Goal: Navigation & Orientation: Go to known website

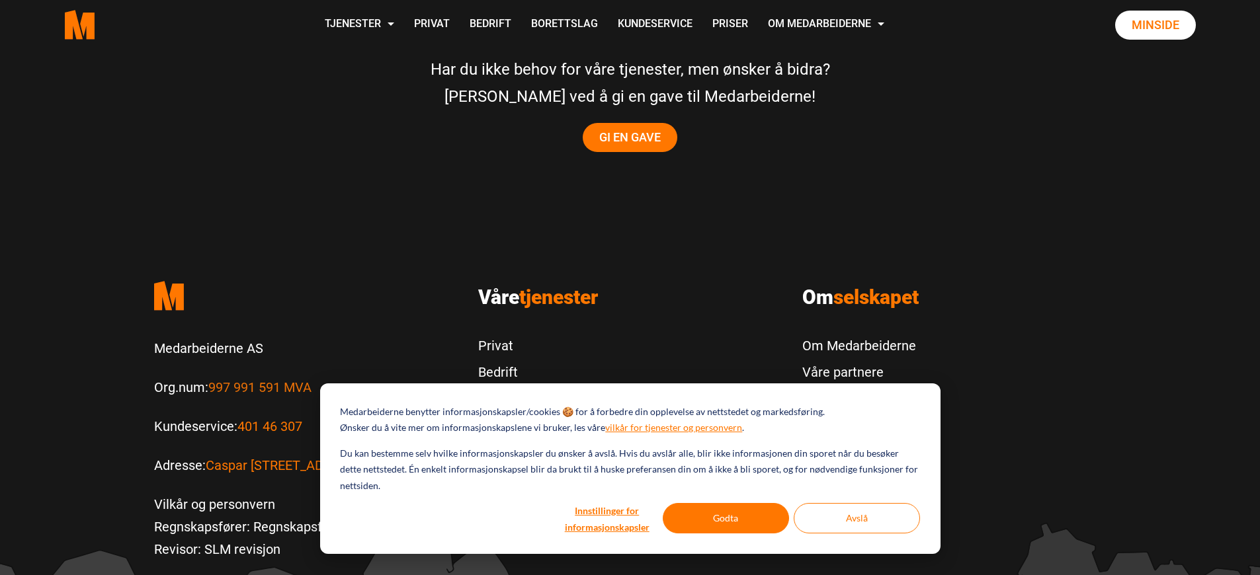
click at [166, 575] on span "Visit our Facebook" at bounding box center [163, 587] width 8 height 16
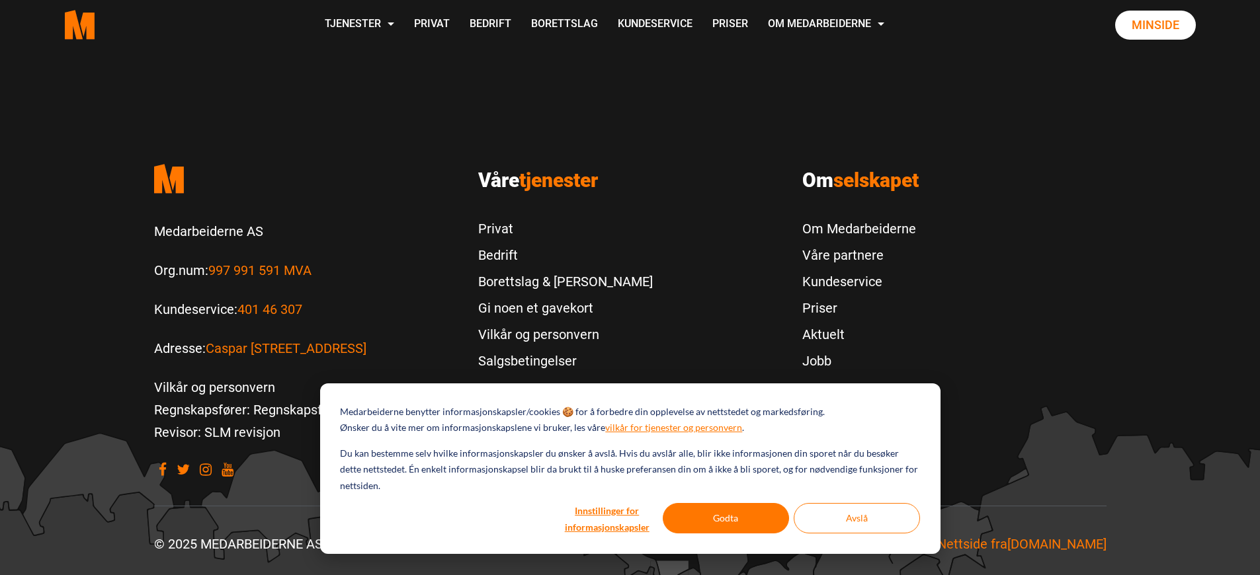
scroll to position [2783, 0]
